Goal: Task Accomplishment & Management: Complete application form

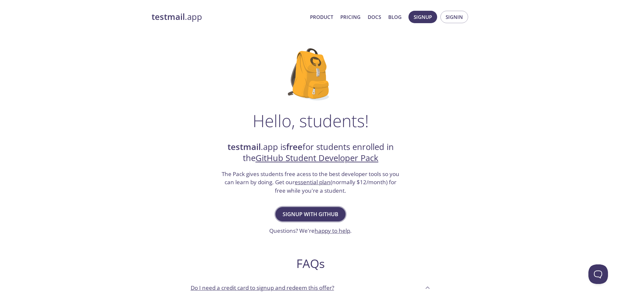
click at [310, 211] on span "Signup with GitHub" at bounding box center [311, 214] width 56 height 9
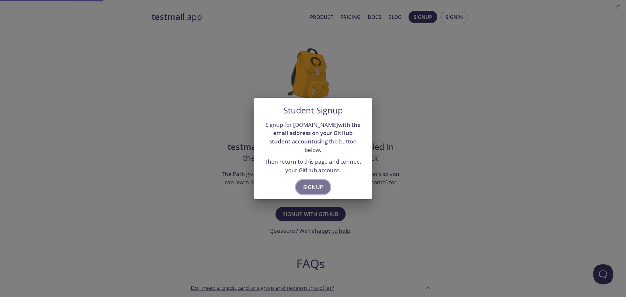
click at [316, 189] on button "Signup" at bounding box center [313, 187] width 34 height 14
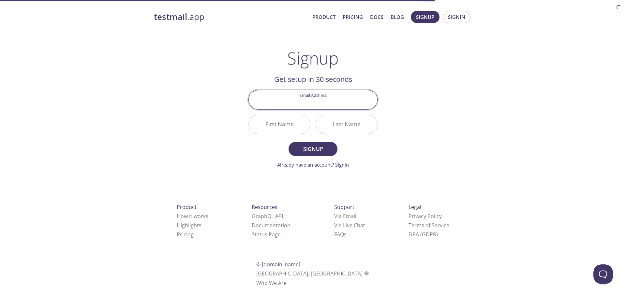
click at [322, 107] on input "Email Address" at bounding box center [313, 99] width 128 height 19
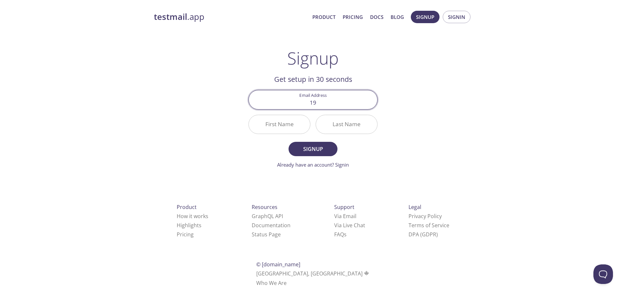
type input "[EMAIL_ADDRESS][DOMAIN_NAME]"
click at [299, 124] on input "First Name" at bounding box center [279, 124] width 61 height 19
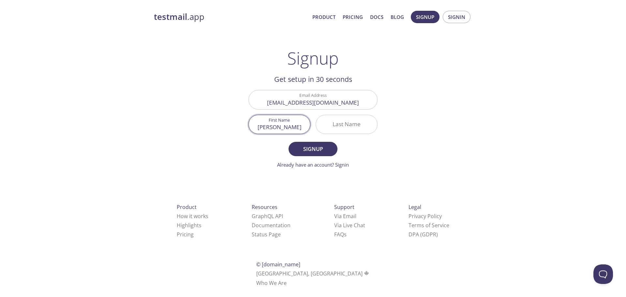
type input "[PERSON_NAME]"
click at [354, 126] on input "Last Name" at bounding box center [346, 124] width 61 height 19
type input "Sherriffs"
click at [319, 148] on span "Signup" at bounding box center [313, 148] width 35 height 9
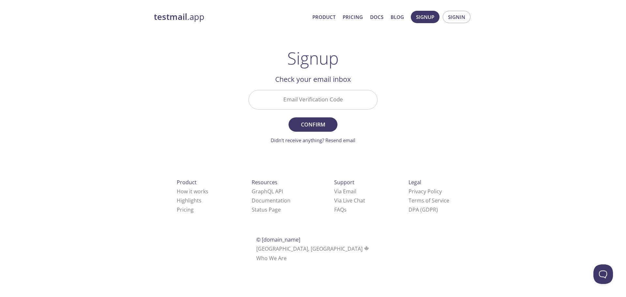
click at [337, 108] on input "Email Verification Code" at bounding box center [313, 99] width 128 height 19
paste input "74EBQ7G"
type input "74EBQ7G"
click at [335, 120] on button "Confirm" at bounding box center [312, 124] width 49 height 14
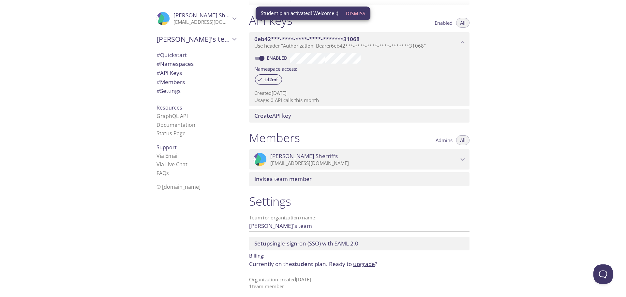
scroll to position [167, 0]
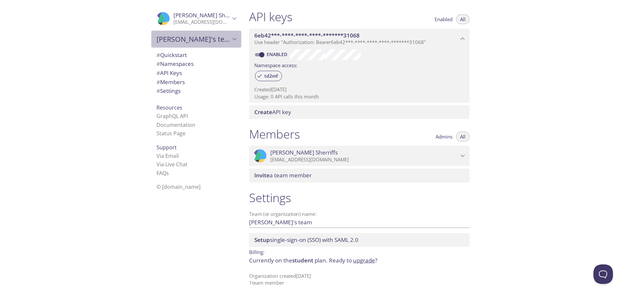
click at [189, 31] on div "[PERSON_NAME]'s team" at bounding box center [196, 39] width 90 height 17
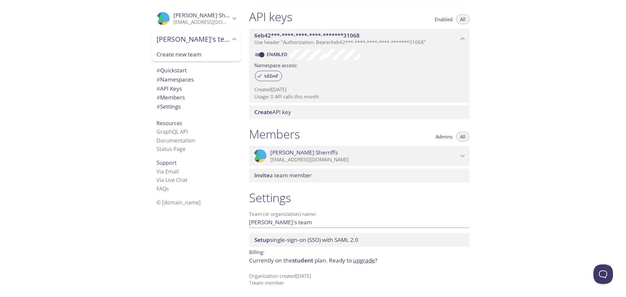
click at [189, 31] on div "[PERSON_NAME]'s team" at bounding box center [196, 39] width 90 height 17
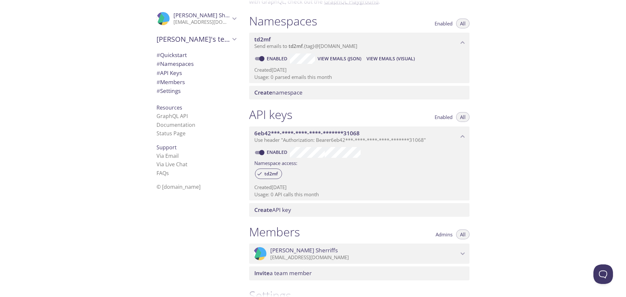
scroll to position [0, 0]
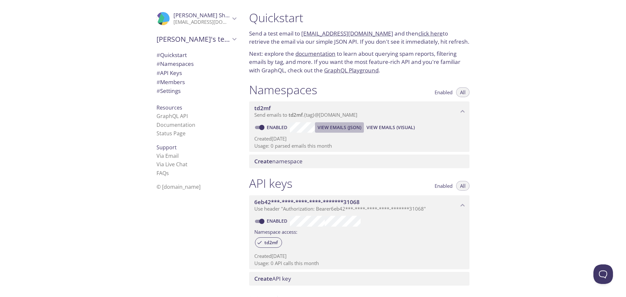
click at [335, 130] on span "View Emails (JSON)" at bounding box center [339, 128] width 44 height 8
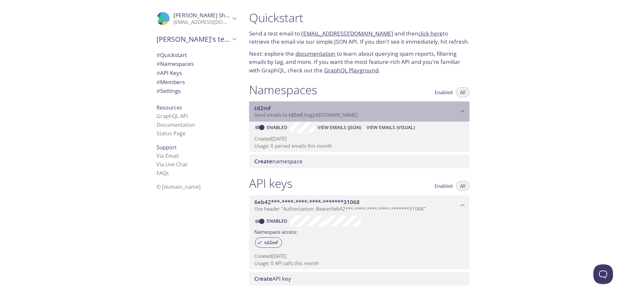
click at [297, 115] on span "td2mf" at bounding box center [295, 114] width 14 height 7
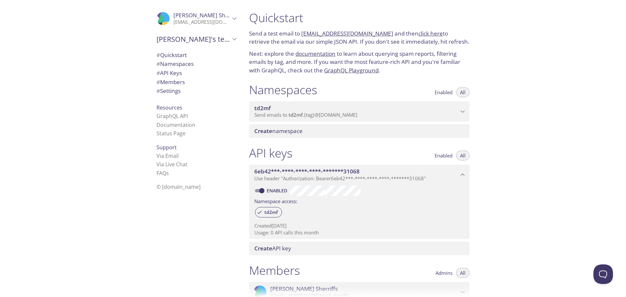
click at [297, 115] on span "td2mf" at bounding box center [295, 114] width 14 height 7
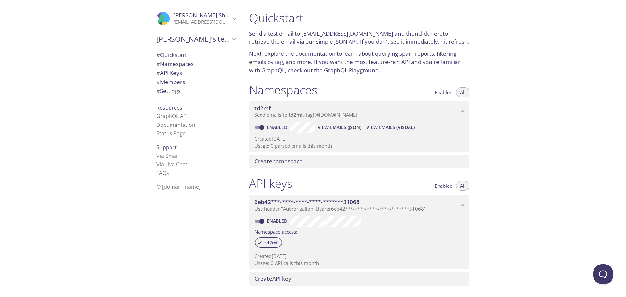
click at [418, 32] on link "click here" at bounding box center [430, 33] width 24 height 7
